Goal: Information Seeking & Learning: Learn about a topic

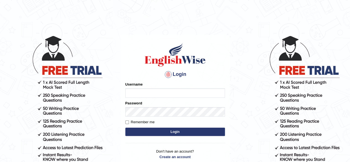
type input "[PERSON_NAME]"
click at [171, 130] on button "Login" at bounding box center [175, 132] width 100 height 8
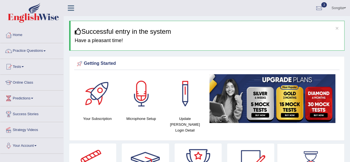
click at [323, 10] on link "3" at bounding box center [319, 7] width 17 height 14
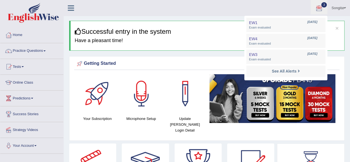
click at [287, 5] on ul "Songita Toggle navigation Username: Debnath Access Type: Online Subscription: D…" at bounding box center [250, 8] width 201 height 16
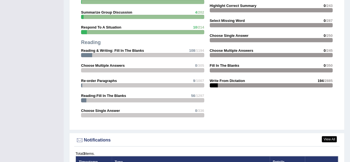
scroll to position [714, 0]
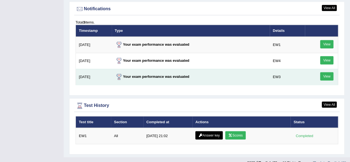
click at [329, 72] on link "View" at bounding box center [326, 76] width 13 height 8
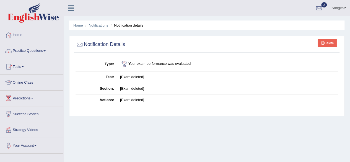
click at [90, 23] on link "Notifications" at bounding box center [99, 25] width 20 height 4
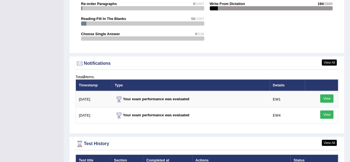
scroll to position [644, 0]
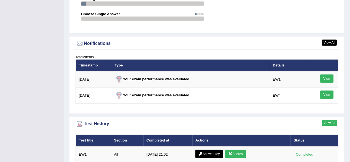
click at [333, 120] on link "View All" at bounding box center [329, 123] width 15 height 6
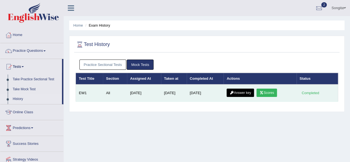
click at [236, 92] on link "Answer key" at bounding box center [240, 93] width 27 height 8
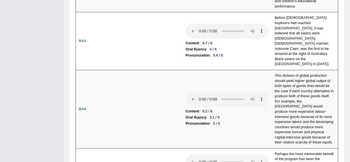
scroll to position [235, 0]
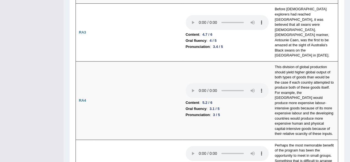
drag, startPoint x: 354, startPoint y: 9, endPoint x: 352, endPoint y: 25, distance: 15.6
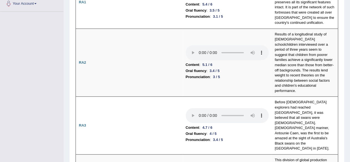
scroll to position [0, 0]
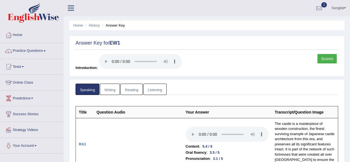
click at [34, 50] on link "Practice Questions" at bounding box center [31, 50] width 63 height 14
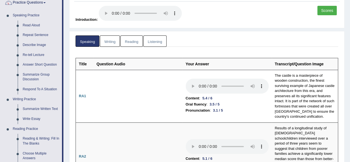
scroll to position [50, 0]
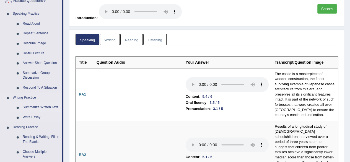
click at [55, 107] on link "Summarize Written Text" at bounding box center [41, 107] width 42 height 10
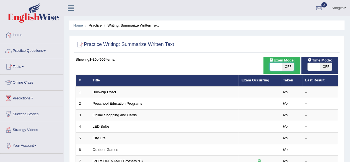
click at [278, 64] on span at bounding box center [276, 67] width 12 height 8
checkbox input "true"
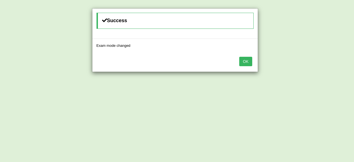
click at [244, 59] on button "OK" at bounding box center [245, 61] width 13 height 9
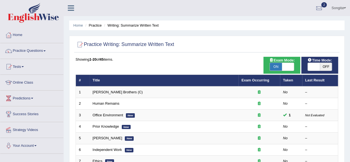
click at [311, 66] on span at bounding box center [314, 67] width 12 height 8
checkbox input "true"
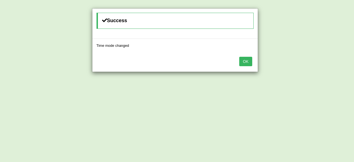
click at [244, 61] on button "OK" at bounding box center [245, 61] width 13 height 9
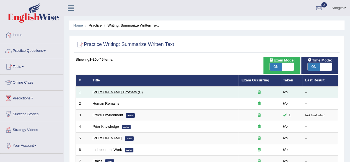
click at [110, 90] on link "[PERSON_NAME] Brothers (C)" at bounding box center [118, 92] width 50 height 4
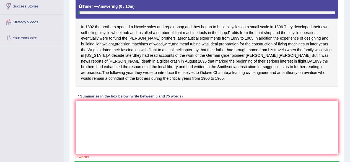
scroll to position [119, 0]
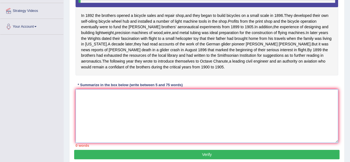
click at [84, 115] on textarea at bounding box center [207, 116] width 263 height 54
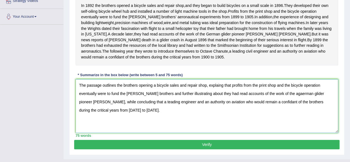
scroll to position [145, 0]
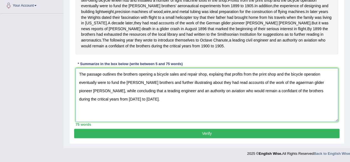
type textarea "The passage outlines the brothers opening a bicycle sales and repair shop, expl…"
click at [89, 136] on button "Verify" at bounding box center [206, 133] width 265 height 9
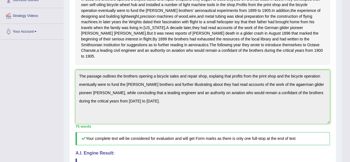
scroll to position [0, 0]
